Goal: Transaction & Acquisition: Purchase product/service

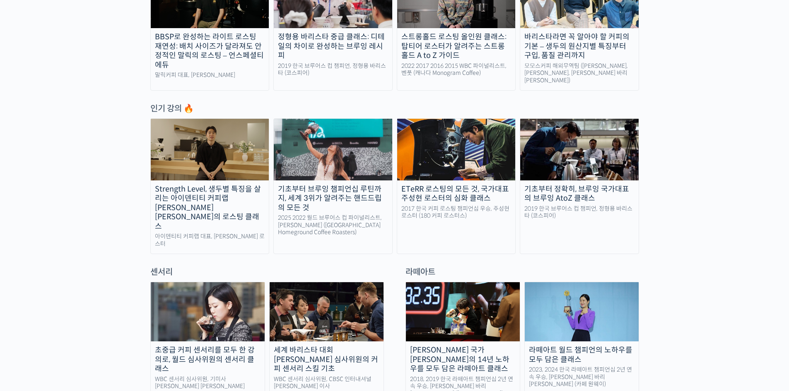
scroll to position [456, 0]
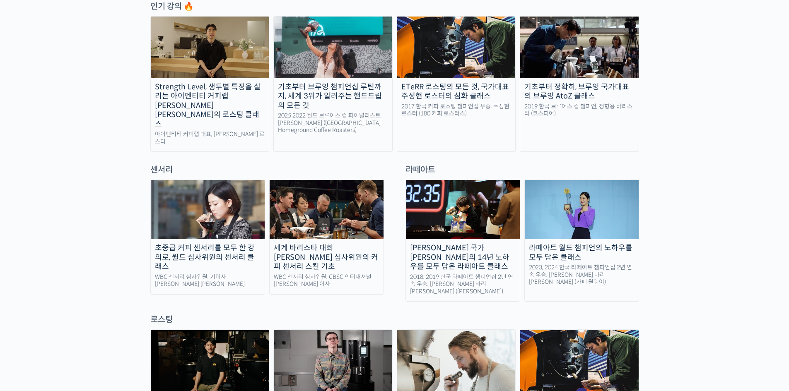
click at [579, 244] on div "라떼아트 월드 챔피언의 노하우를 모두 담은 클래스" at bounding box center [582, 253] width 114 height 19
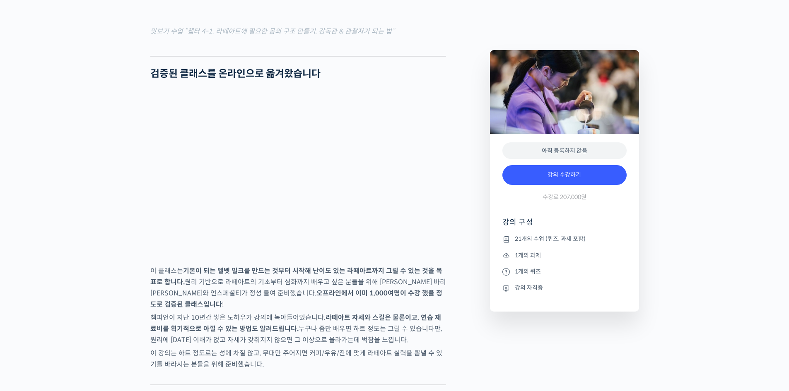
scroll to position [1079, 0]
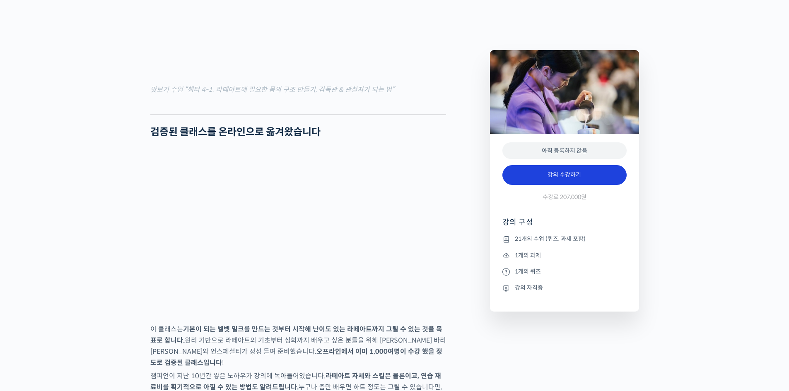
click at [588, 180] on link "강의 수강하기" at bounding box center [564, 175] width 124 height 20
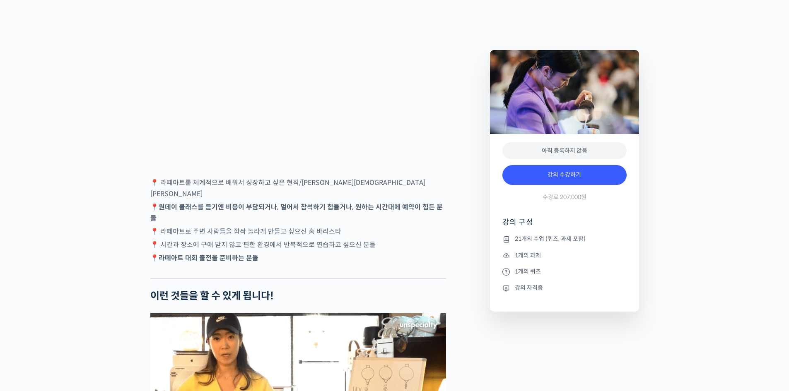
scroll to position [2011, 0]
